Goal: Task Accomplishment & Management: Use online tool/utility

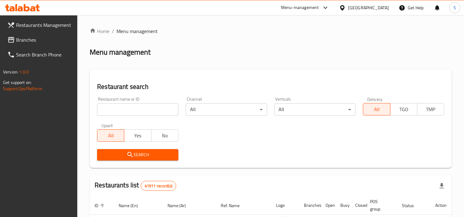
click at [35, 38] on span "Branches" at bounding box center [44, 39] width 57 height 7
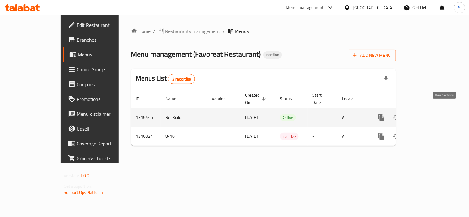
click at [429, 115] on icon "enhanced table" at bounding box center [426, 118] width 6 height 6
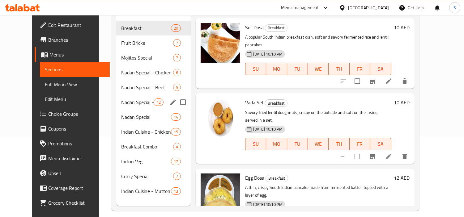
scroll to position [87, 0]
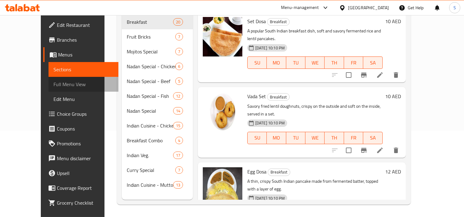
click at [56, 84] on span "Full Menu View" at bounding box center [83, 84] width 60 height 7
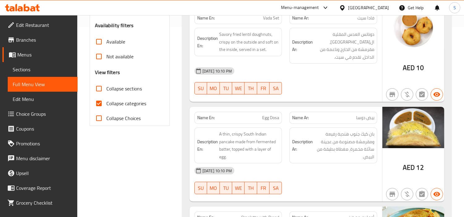
scroll to position [190, 0]
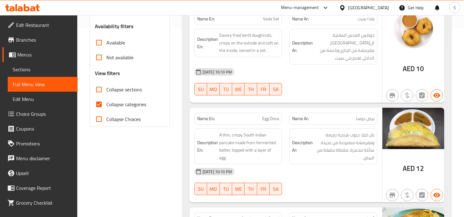
click at [98, 92] on input "Collapse sections" at bounding box center [99, 89] width 15 height 15
checkbox input "true"
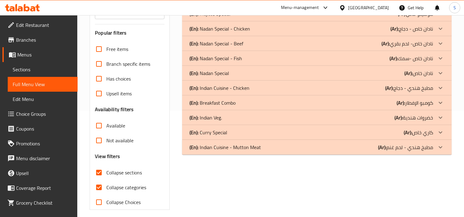
scroll to position [43, 0]
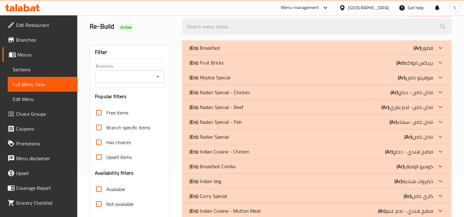
click at [255, 50] on div "(En): Breakfast (Ar): فطور" at bounding box center [312, 47] width 244 height 7
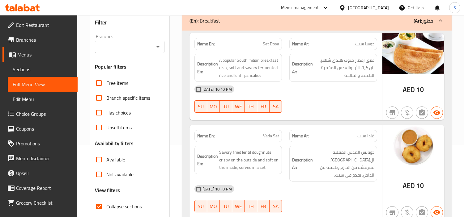
scroll to position [112, 0]
